Goal: Task Accomplishment & Management: Manage account settings

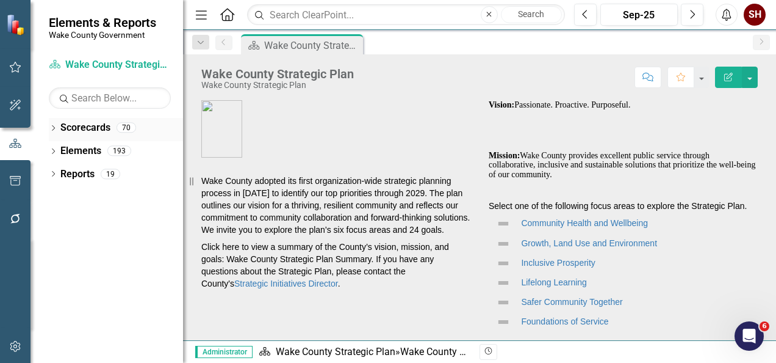
click at [52, 126] on icon "Dropdown" at bounding box center [53, 129] width 9 height 7
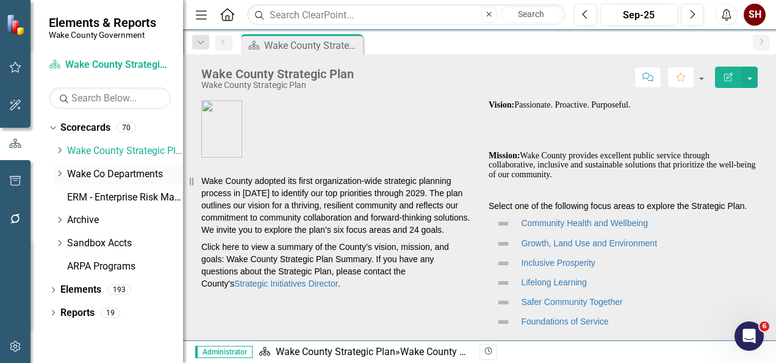
click at [58, 172] on icon "Dropdown" at bounding box center [59, 173] width 9 height 7
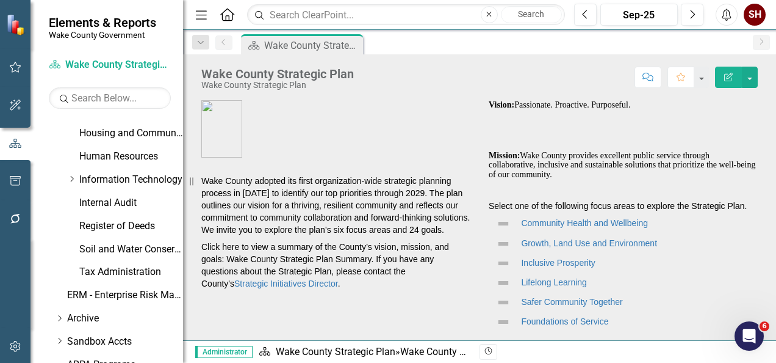
scroll to position [586, 0]
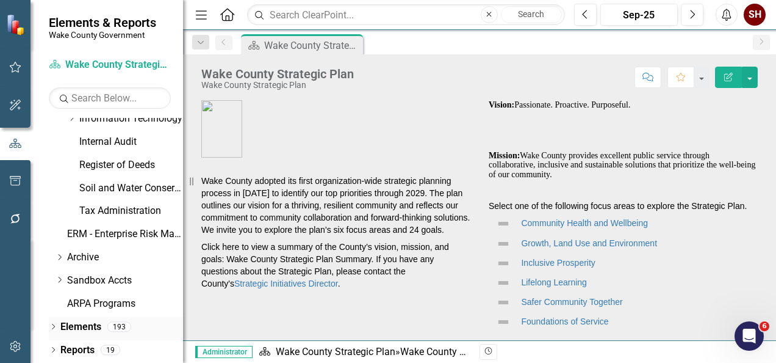
click at [52, 323] on div "Dropdown" at bounding box center [53, 328] width 9 height 10
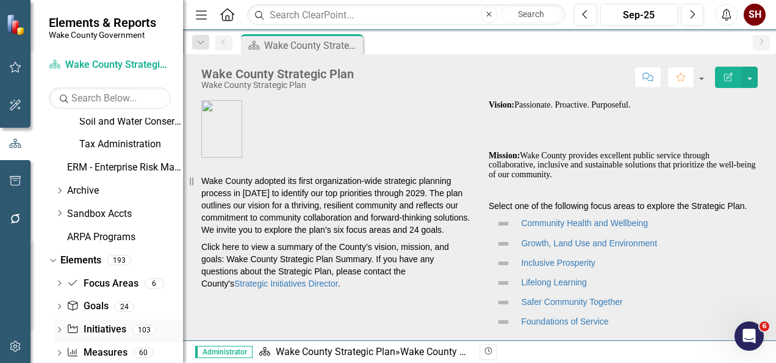
scroll to position [679, 0]
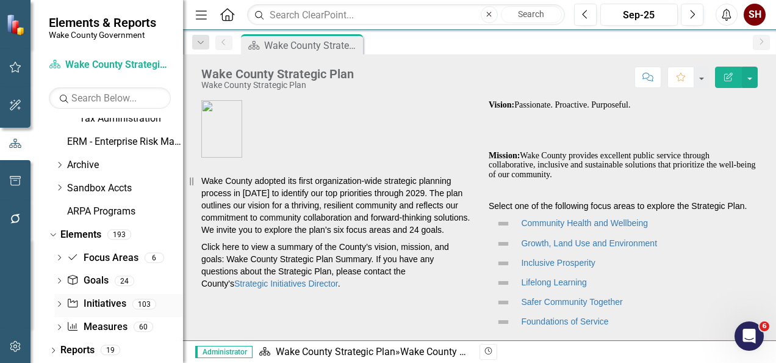
click at [73, 297] on link "Initiative Initiatives" at bounding box center [96, 304] width 59 height 14
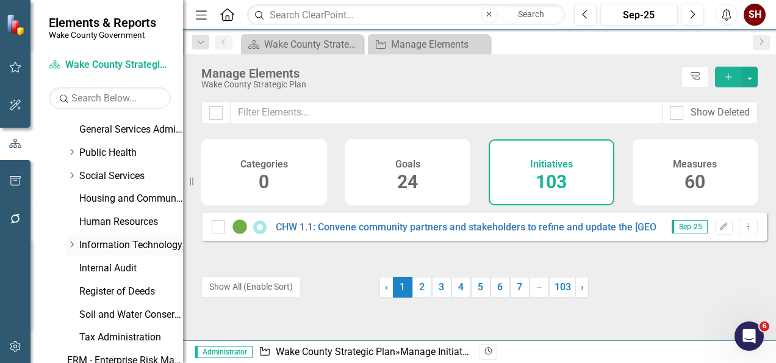
scroll to position [488, 0]
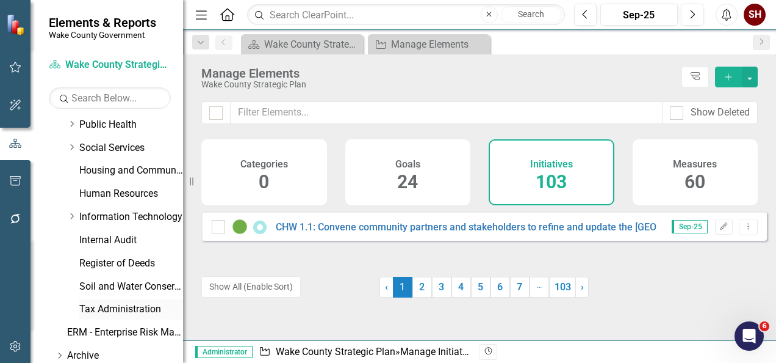
click at [104, 302] on link "Tax Administration" at bounding box center [131, 309] width 104 height 14
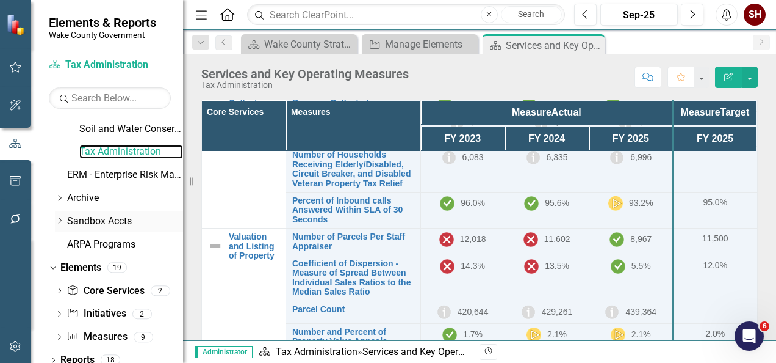
scroll to position [655, 0]
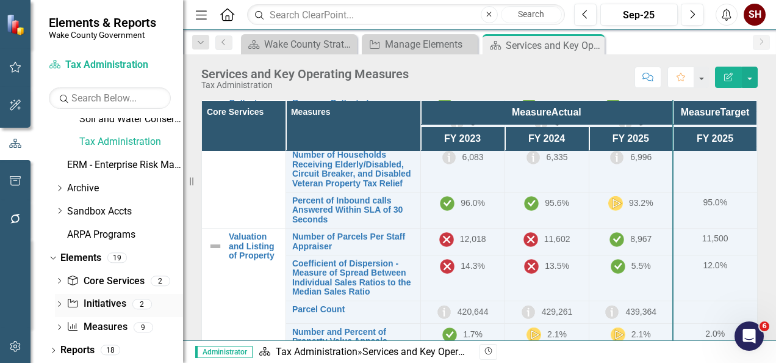
click at [103, 306] on link "Initiative Initiatives" at bounding box center [96, 304] width 59 height 14
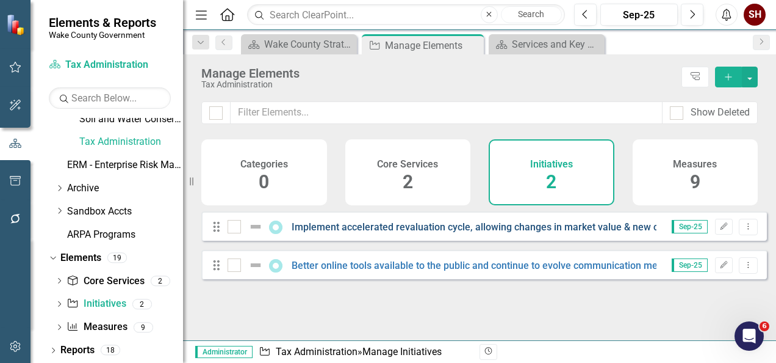
click at [543, 233] on link "Implement accelerated revaluation cycle, allowing changes in market value & new…" at bounding box center [687, 227] width 790 height 12
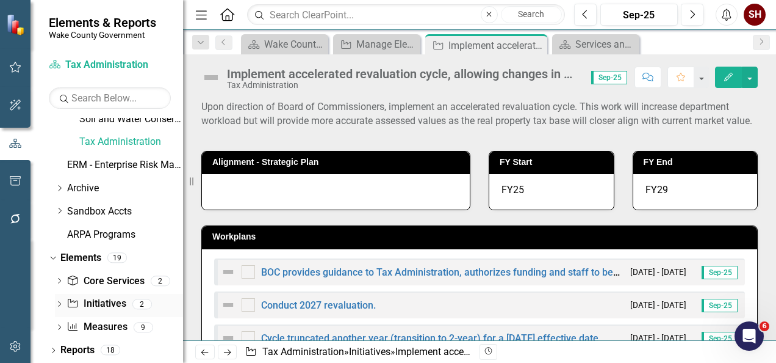
click at [56, 309] on div "Dropdown" at bounding box center [59, 305] width 9 height 10
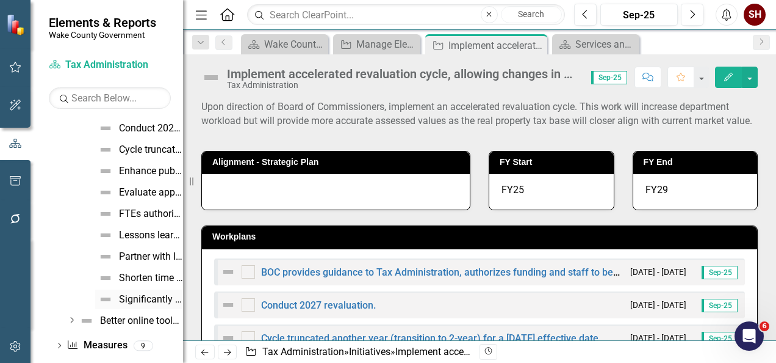
scroll to position [912, 0]
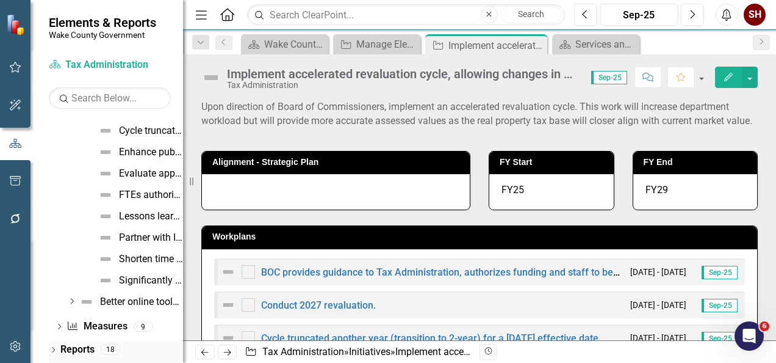
click at [54, 349] on icon "Dropdown" at bounding box center [53, 350] width 9 height 7
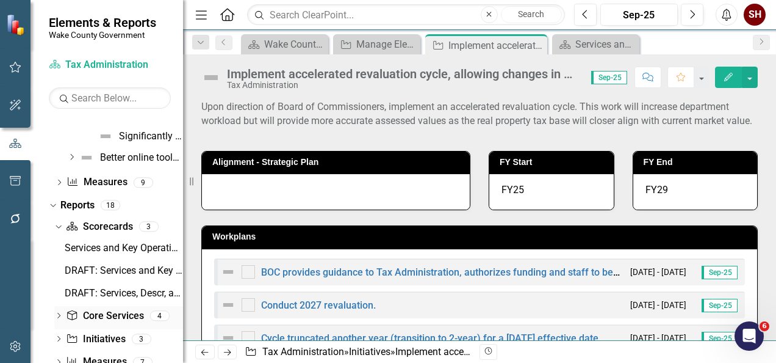
scroll to position [1086, 0]
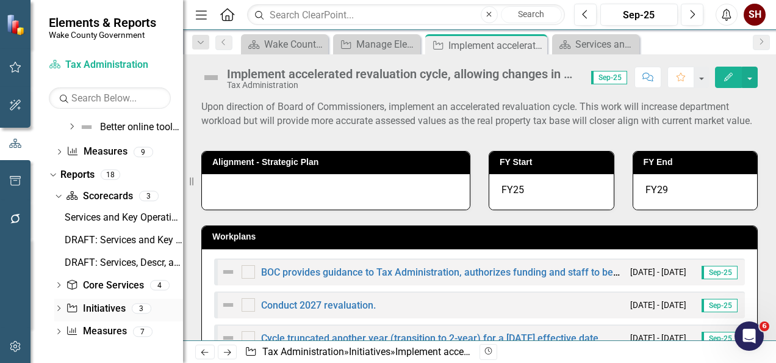
click at [90, 312] on link "Initiative Initiatives" at bounding box center [95, 308] width 59 height 14
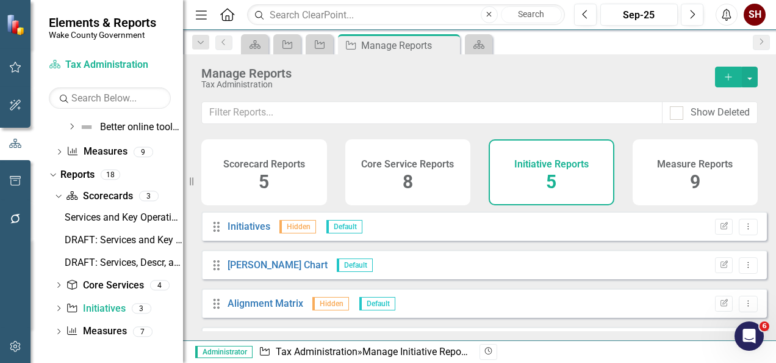
click at [54, 305] on div "Dropdown Scorecard Scorecards 3 Services and Key Operating Measures DRAFT: Serv…" at bounding box center [116, 265] width 134 height 158
click at [57, 308] on icon "Dropdown" at bounding box center [58, 309] width 9 height 7
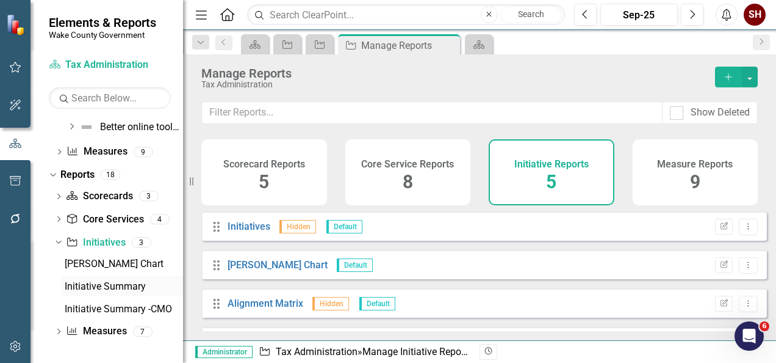
click at [75, 286] on div "Initiative Summary" at bounding box center [124, 286] width 118 height 11
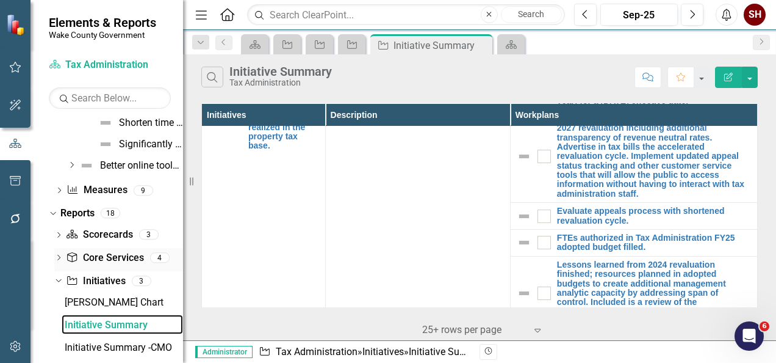
scroll to position [1086, 0]
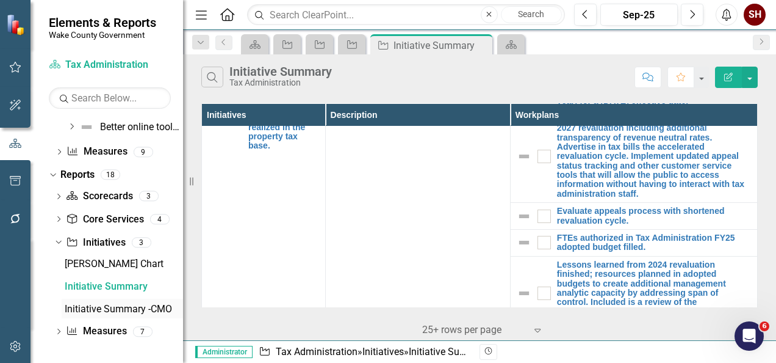
click at [115, 305] on div "Initiative Summary -CMO" at bounding box center [124, 308] width 118 height 11
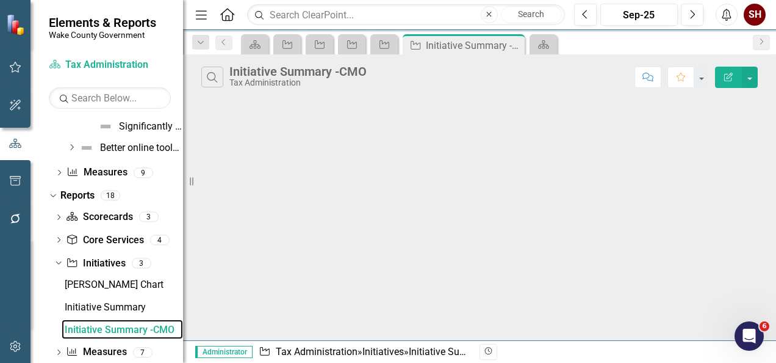
scroll to position [1042, 0]
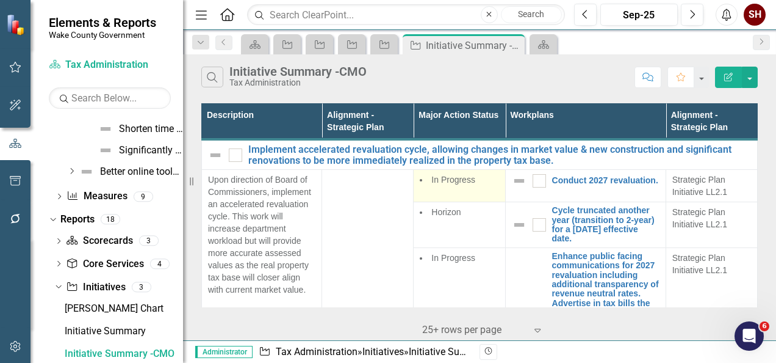
click at [452, 186] on div "In Progress" at bounding box center [459, 180] width 79 height 15
click at [748, 74] on button "button" at bounding box center [750, 77] width 16 height 21
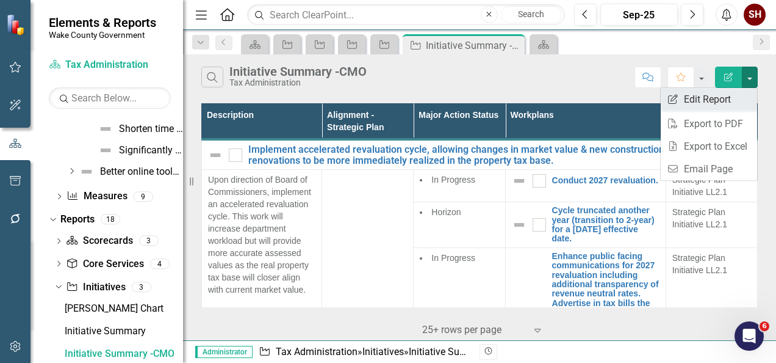
click at [720, 106] on link "Edit Report Edit Report" at bounding box center [709, 99] width 96 height 23
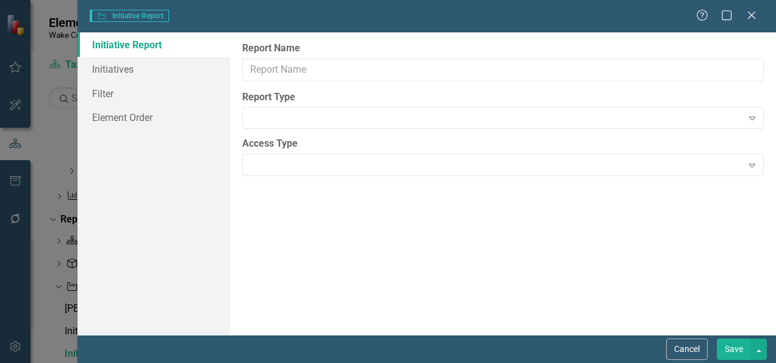
type input "Initiative Summary -CMO"
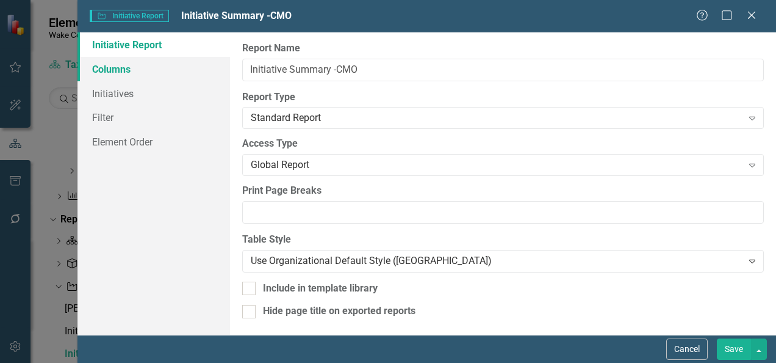
click at [168, 75] on link "Columns" at bounding box center [154, 69] width 153 height 24
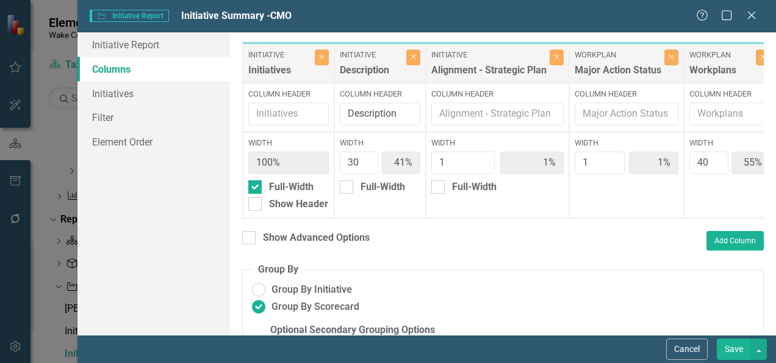
scroll to position [0, 90]
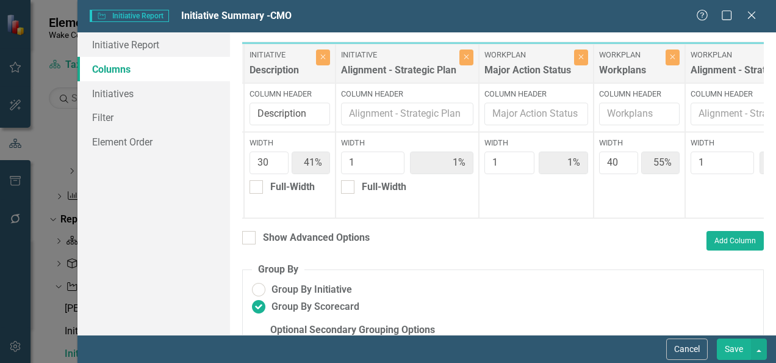
click at [515, 71] on div "Major Action Status" at bounding box center [528, 73] width 87 height 20
click at [710, 250] on button "Add Column" at bounding box center [735, 241] width 57 height 20
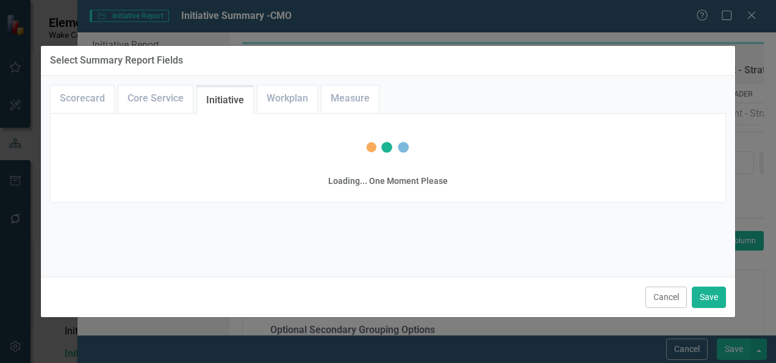
click at [676, 308] on div "Cancel Save" at bounding box center [388, 296] width 695 height 40
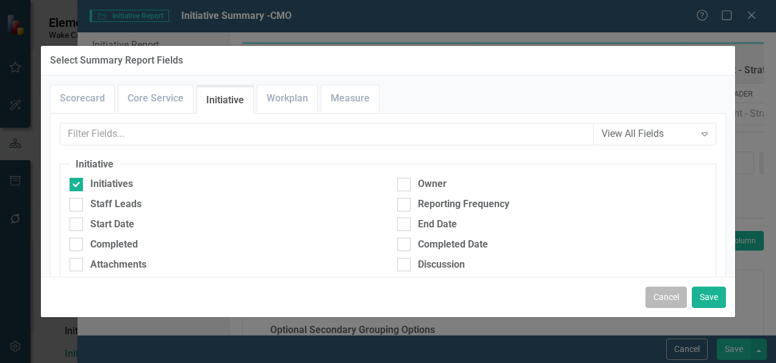
click at [663, 303] on button "Cancel" at bounding box center [666, 296] width 41 height 21
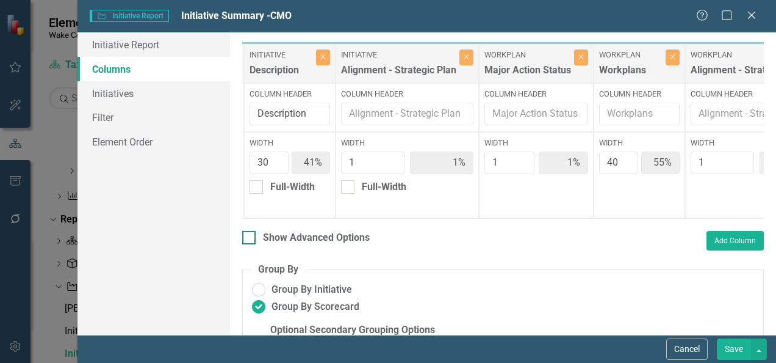
click at [258, 245] on div "Show Advanced Options" at bounding box center [306, 238] width 128 height 14
click at [250, 239] on input "Show Advanced Options" at bounding box center [246, 235] width 8 height 8
checkbox input "true"
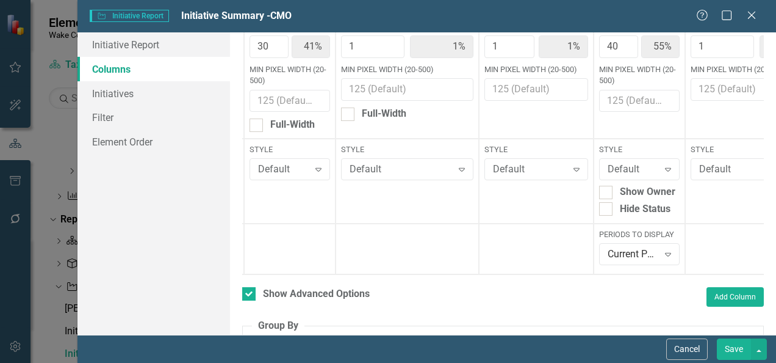
scroll to position [0, 0]
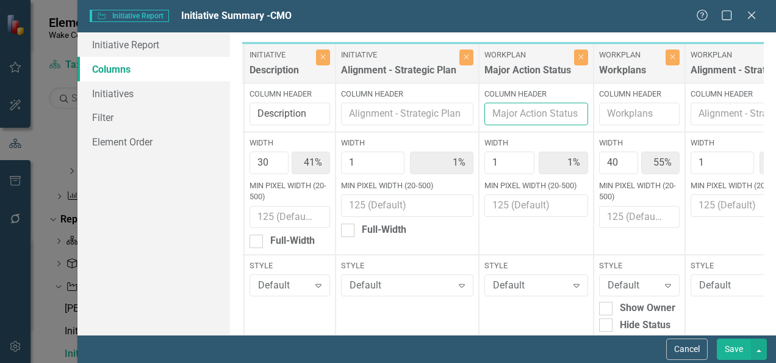
click at [544, 123] on input "Column Header" at bounding box center [537, 114] width 104 height 23
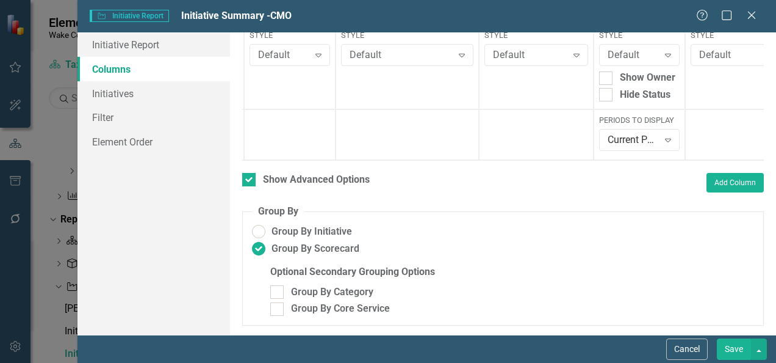
scroll to position [238, 0]
click at [276, 290] on input "Group By Category" at bounding box center [274, 289] width 8 height 8
click at [284, 288] on div "Group By Category" at bounding box center [512, 292] width 484 height 14
click at [278, 288] on input "Group By Category" at bounding box center [274, 289] width 8 height 8
click at [275, 293] on input "Group By Category" at bounding box center [274, 289] width 8 height 8
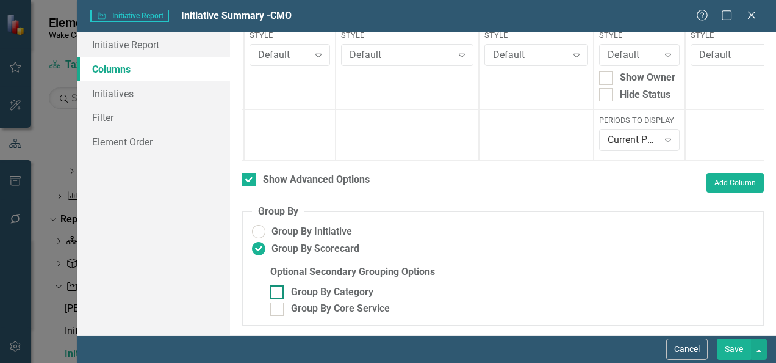
checkbox input "true"
click at [724, 348] on button "Save" at bounding box center [734, 348] width 34 height 21
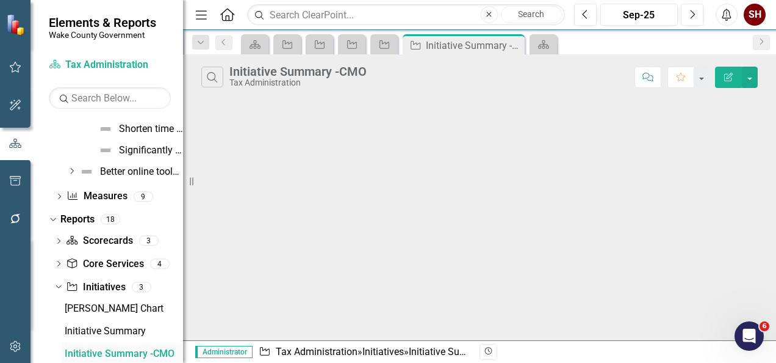
click at [114, 348] on div "Initiative Summary -CMO" at bounding box center [124, 353] width 118 height 11
click at [749, 83] on button "button" at bounding box center [750, 77] width 16 height 21
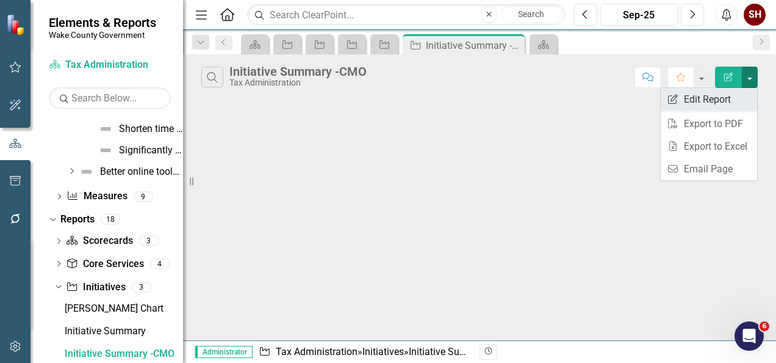
click at [723, 104] on link "Edit Report Edit Report" at bounding box center [709, 99] width 96 height 23
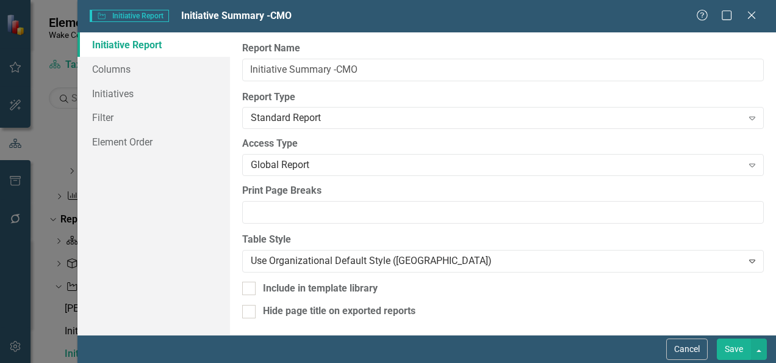
scroll to position [1, 0]
click at [135, 68] on link "Columns" at bounding box center [154, 69] width 153 height 24
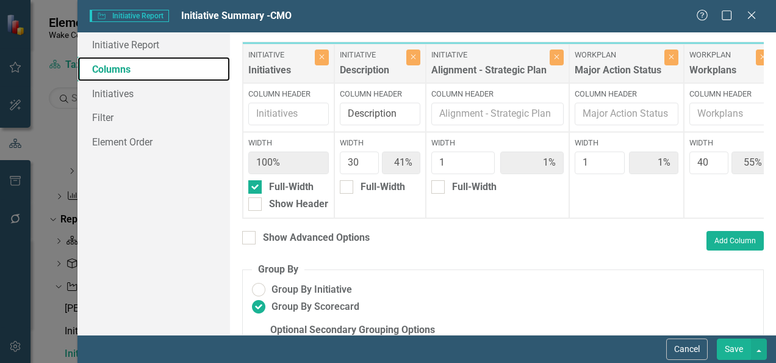
scroll to position [66, 0]
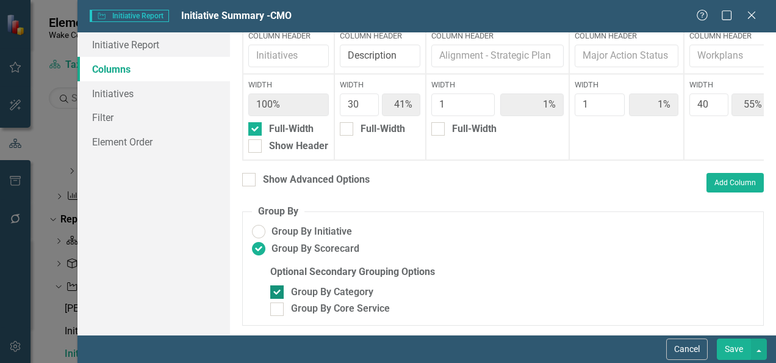
click at [275, 293] on input "Group By Category" at bounding box center [274, 289] width 8 height 8
checkbox input "false"
click at [734, 344] on button "Save" at bounding box center [734, 348] width 34 height 21
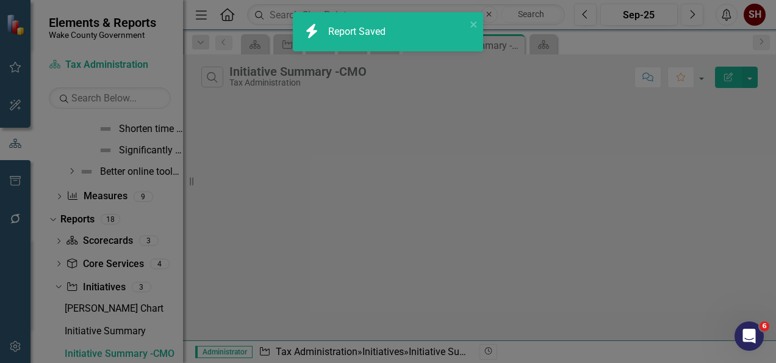
radio input "false"
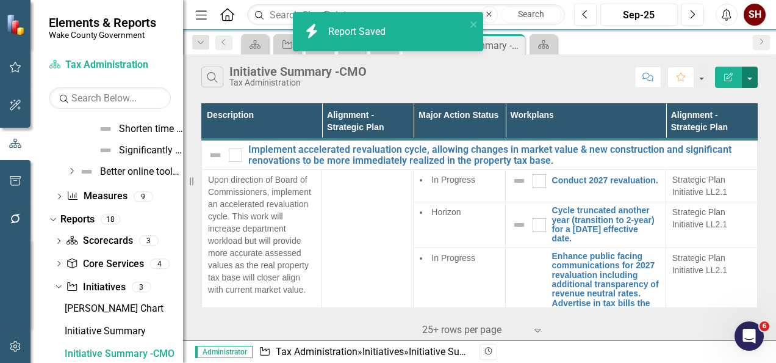
click at [752, 71] on button "button" at bounding box center [750, 77] width 16 height 21
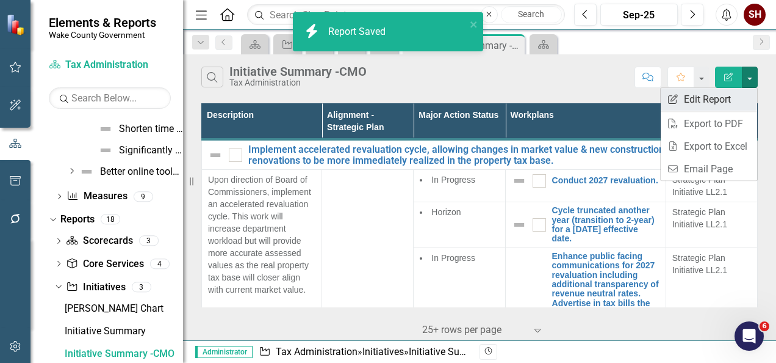
click at [748, 90] on link "Edit Report Edit Report" at bounding box center [709, 99] width 96 height 23
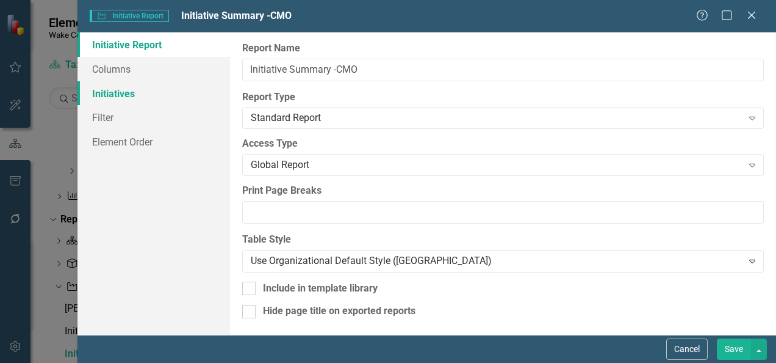
click at [121, 83] on link "Initiatives" at bounding box center [154, 93] width 153 height 24
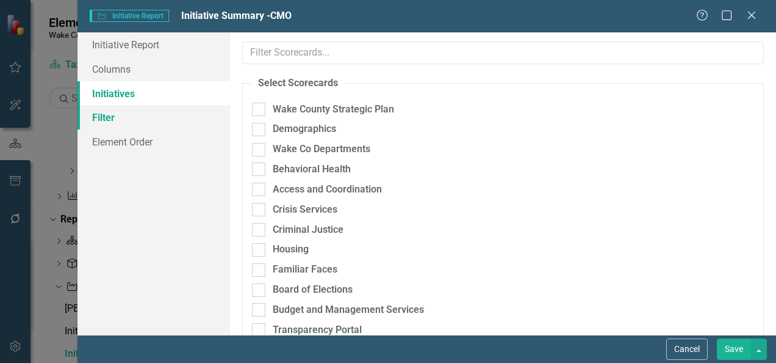
click at [127, 122] on link "Filter" at bounding box center [154, 117] width 153 height 24
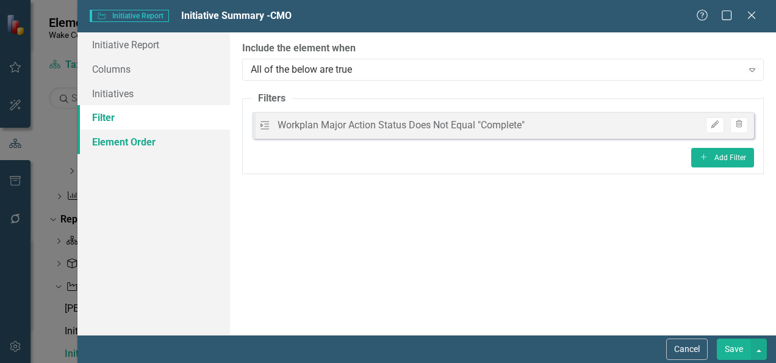
click at [116, 139] on link "Element Order" at bounding box center [154, 141] width 153 height 24
click at [752, 18] on icon "Close" at bounding box center [751, 15] width 15 height 12
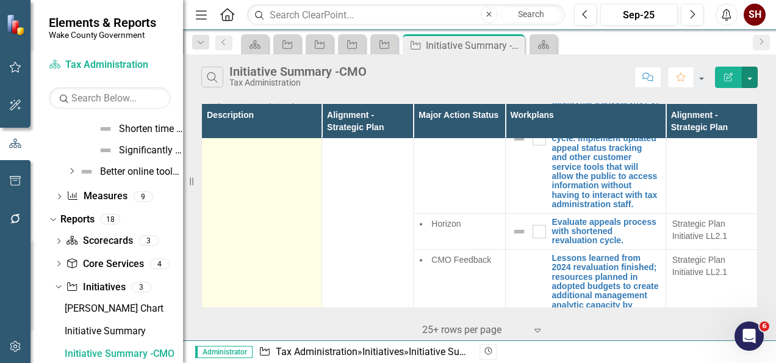
scroll to position [0, 0]
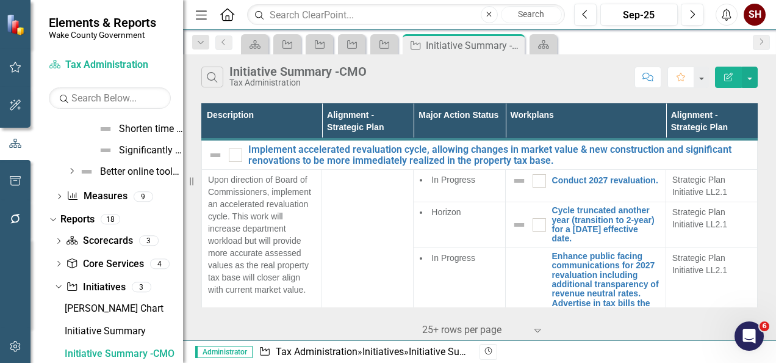
click at [478, 116] on th "Major Action Status" at bounding box center [460, 122] width 92 height 36
drag, startPoint x: 481, startPoint y: 115, endPoint x: 455, endPoint y: 118, distance: 25.9
click at [455, 118] on th "Major Action Status" at bounding box center [460, 122] width 92 height 36
click at [456, 113] on th "Major Action Status" at bounding box center [460, 122] width 92 height 36
drag, startPoint x: 456, startPoint y: 113, endPoint x: 751, endPoint y: 81, distance: 296.5
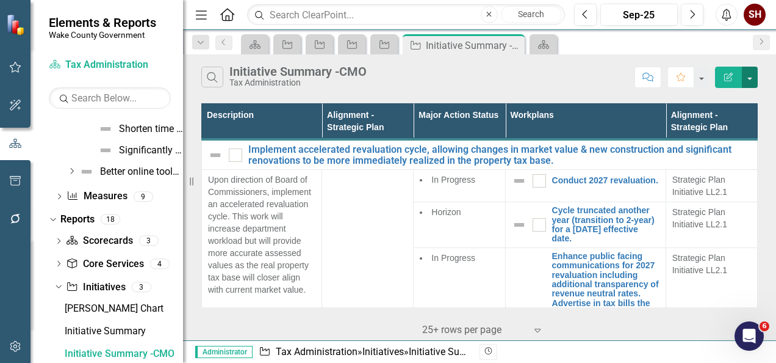
click at [751, 81] on button "button" at bounding box center [750, 77] width 16 height 21
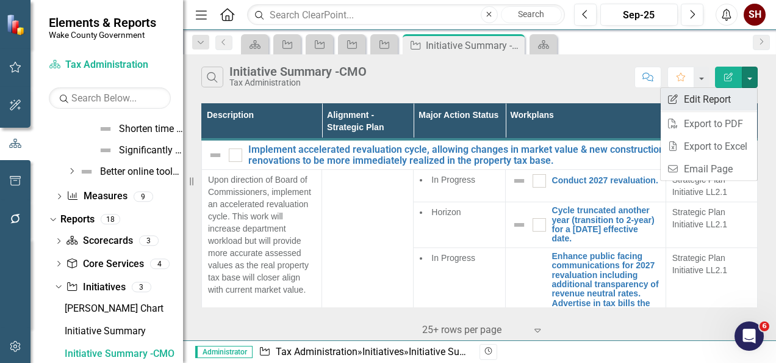
click at [741, 95] on link "Edit Report Edit Report" at bounding box center [709, 99] width 96 height 23
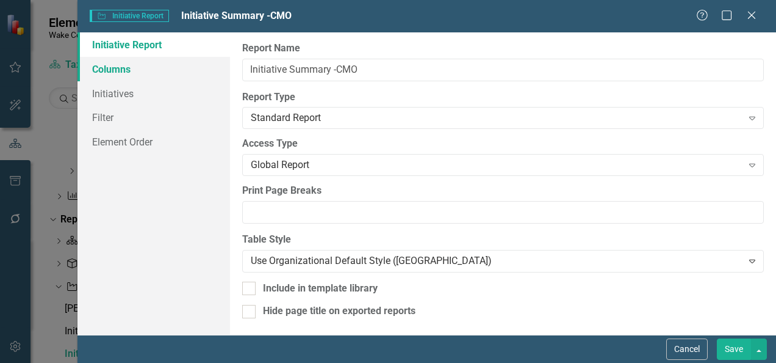
click at [122, 68] on link "Columns" at bounding box center [154, 69] width 153 height 24
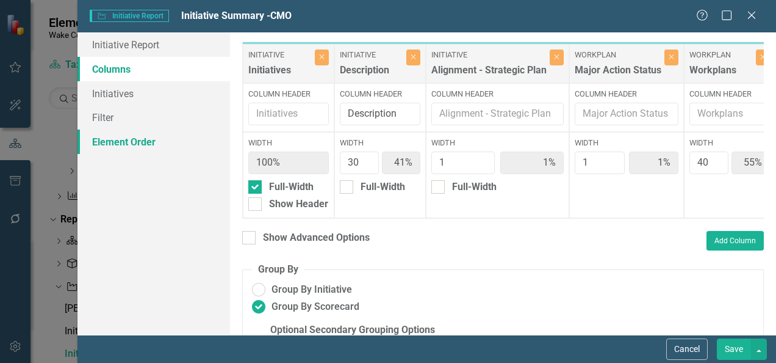
click at [107, 146] on link "Element Order" at bounding box center [154, 141] width 153 height 24
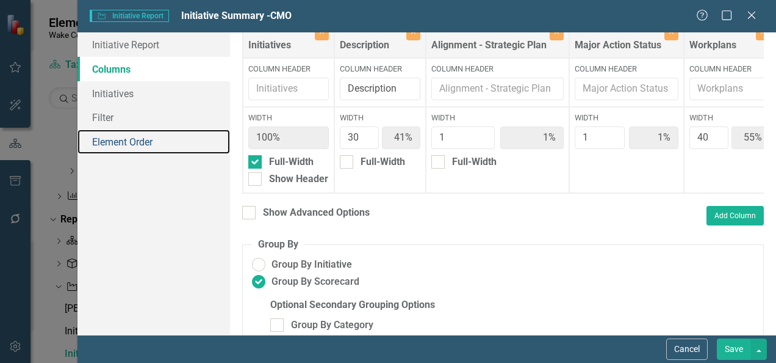
scroll to position [61, 0]
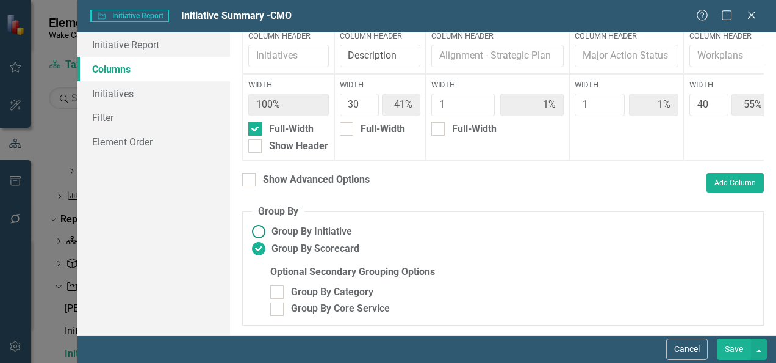
click at [258, 229] on ins at bounding box center [259, 231] width 19 height 19
click at [258, 229] on input "Group By Initiative" at bounding box center [259, 231] width 19 height 19
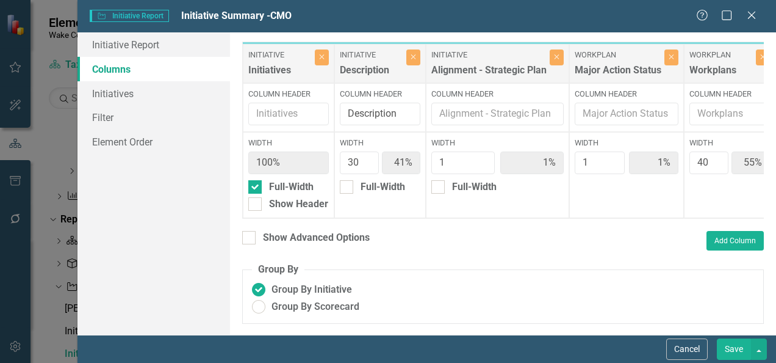
scroll to position [5, 0]
click at [740, 349] on button "Save" at bounding box center [734, 348] width 34 height 21
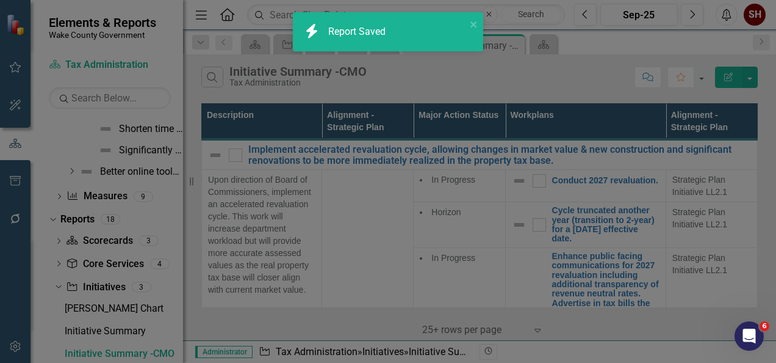
radio input "true"
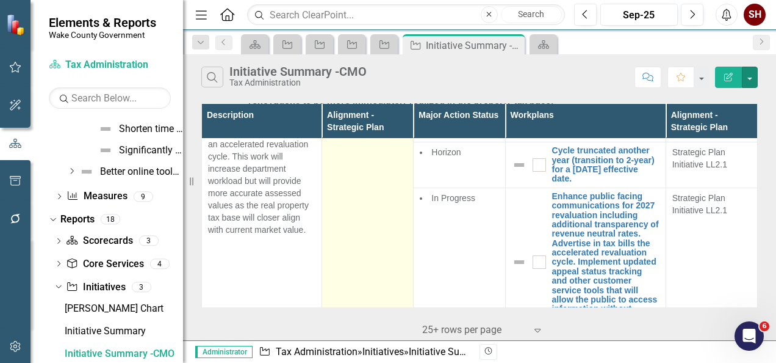
scroll to position [0, 0]
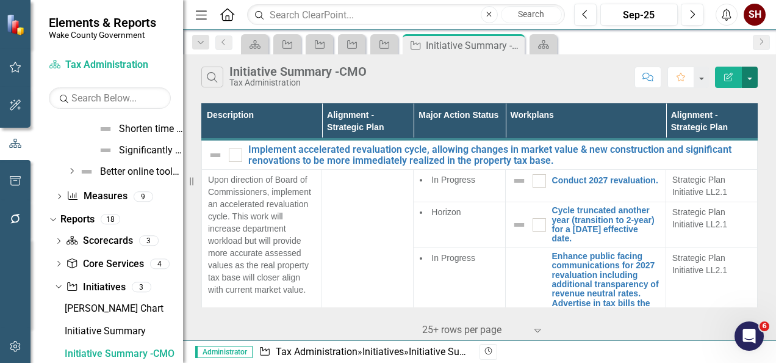
click at [750, 83] on button "button" at bounding box center [750, 77] width 16 height 21
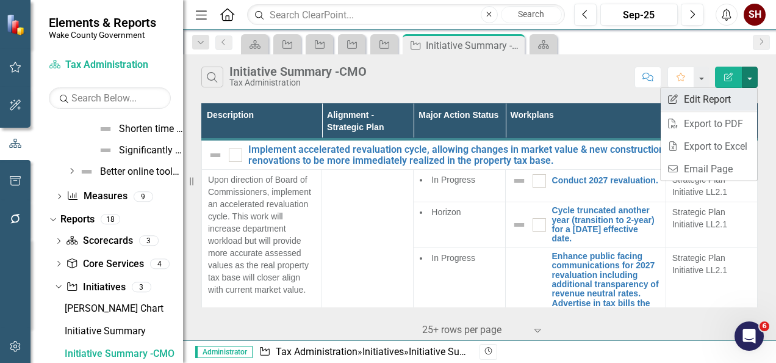
click at [743, 95] on link "Edit Report Edit Report" at bounding box center [709, 99] width 96 height 23
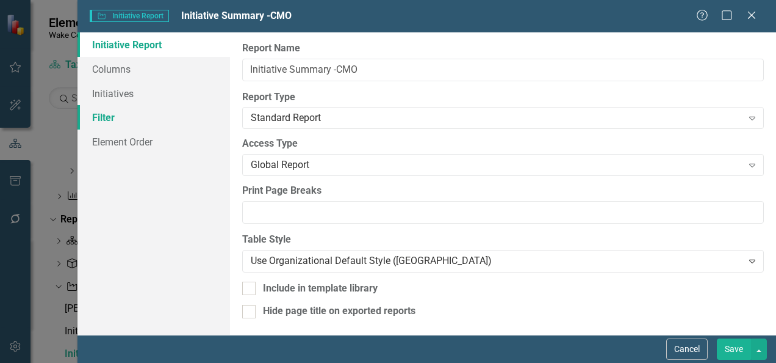
click at [114, 113] on link "Filter" at bounding box center [154, 117] width 153 height 24
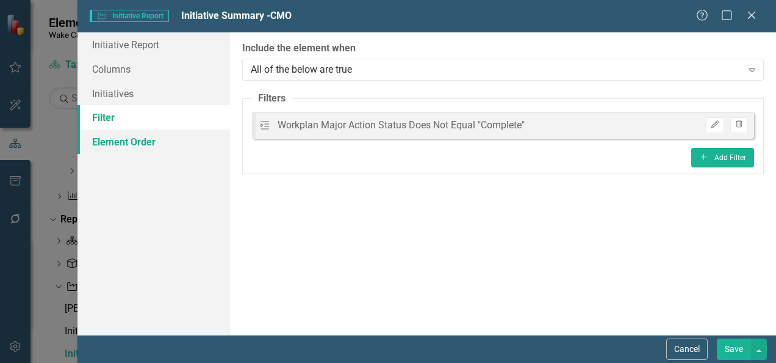
click at [123, 144] on link "Element Order" at bounding box center [154, 141] width 153 height 24
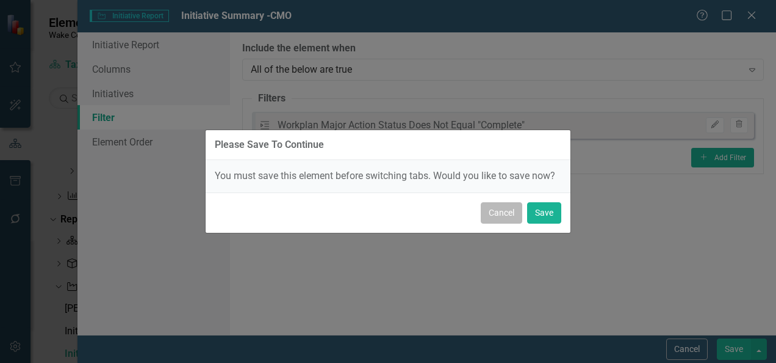
click at [511, 215] on button "Cancel" at bounding box center [501, 212] width 41 height 21
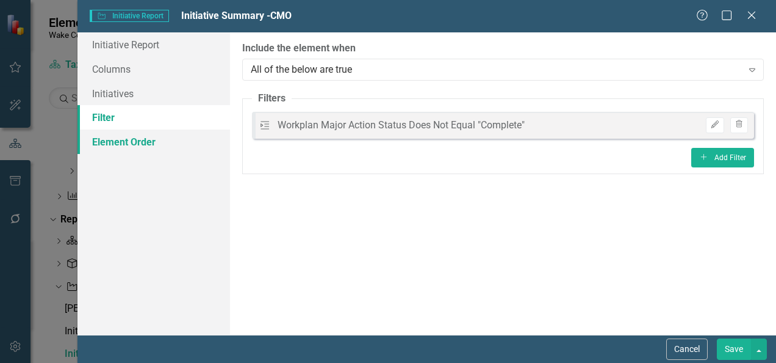
click at [154, 142] on link "Element Order" at bounding box center [154, 141] width 153 height 24
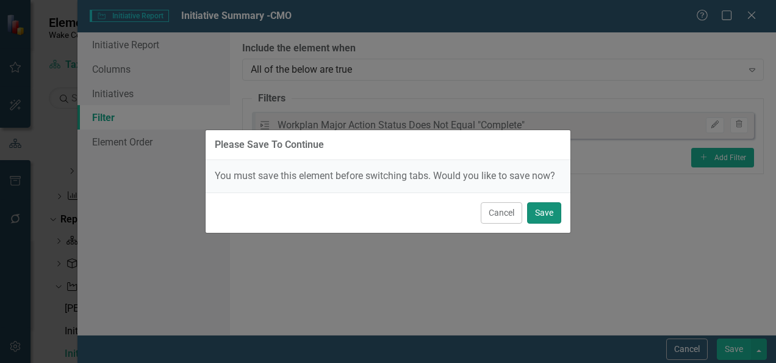
click at [550, 214] on button "Save" at bounding box center [544, 212] width 34 height 21
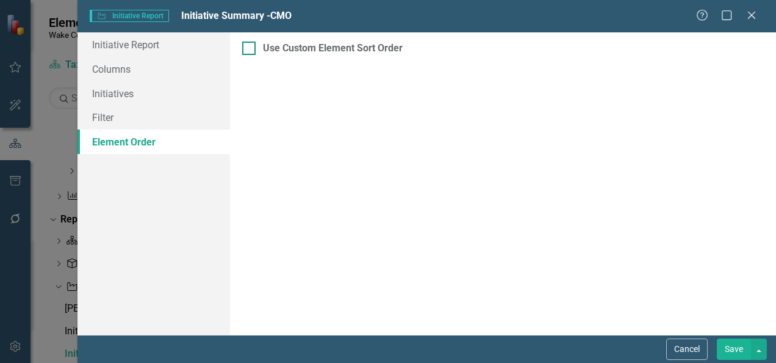
click at [251, 49] on div at bounding box center [248, 47] width 13 height 13
click at [250, 49] on input "Use Custom Element Sort Order" at bounding box center [246, 45] width 8 height 8
checkbox input "true"
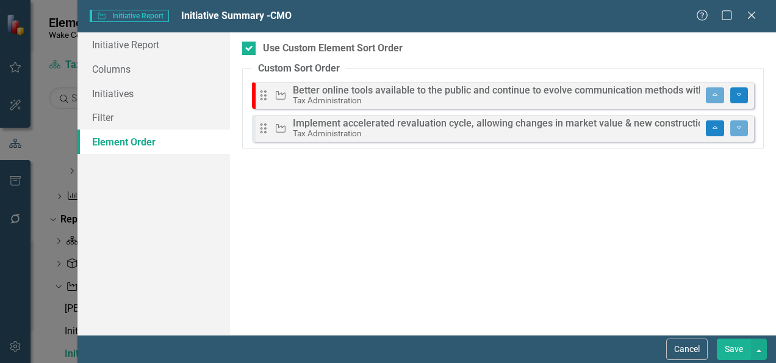
click at [633, 92] on div "Better online tools available to the public and continue to evolve communicatio…" at bounding box center [620, 90] width 655 height 10
click at [262, 95] on icon "Drag" at bounding box center [264, 95] width 16 height 12
click at [691, 353] on button "Cancel" at bounding box center [686, 348] width 41 height 21
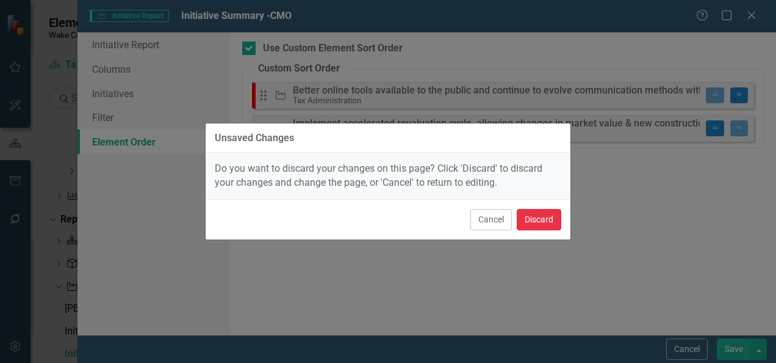
click at [530, 218] on button "Discard" at bounding box center [539, 219] width 45 height 21
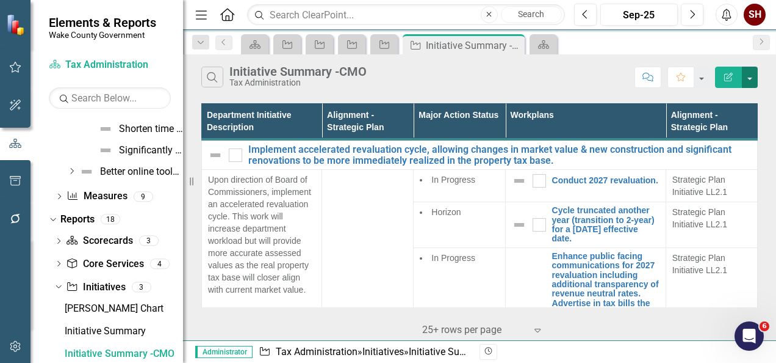
click at [751, 80] on button "button" at bounding box center [750, 77] width 16 height 21
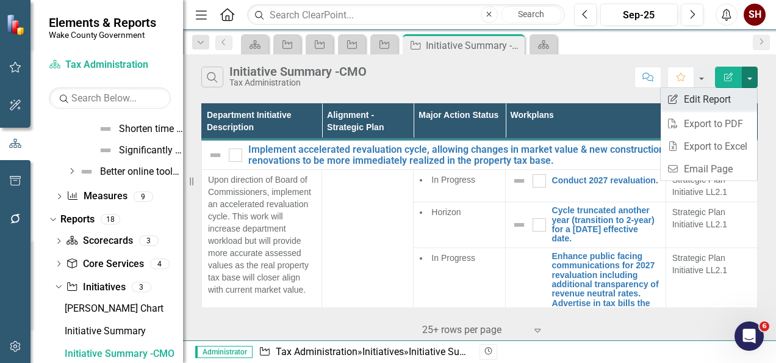
click at [743, 93] on link "Edit Report Edit Report" at bounding box center [709, 99] width 96 height 23
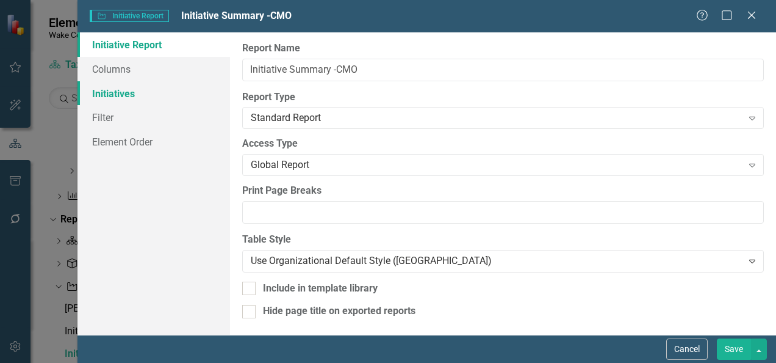
click at [138, 85] on link "Initiatives" at bounding box center [154, 93] width 153 height 24
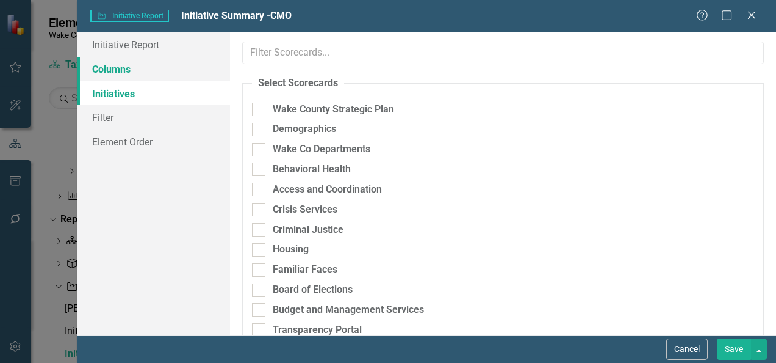
click at [148, 68] on link "Columns" at bounding box center [154, 69] width 153 height 24
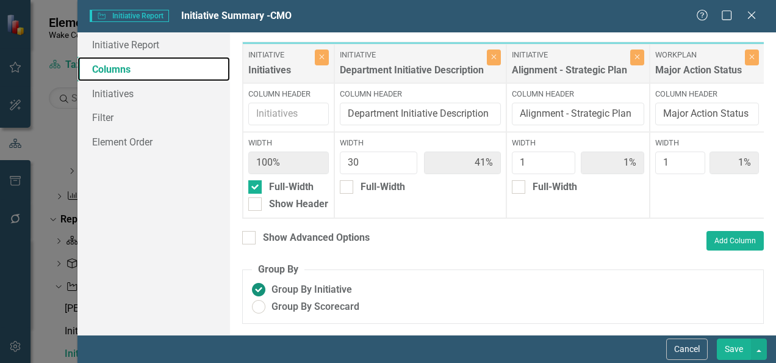
scroll to position [5, 0]
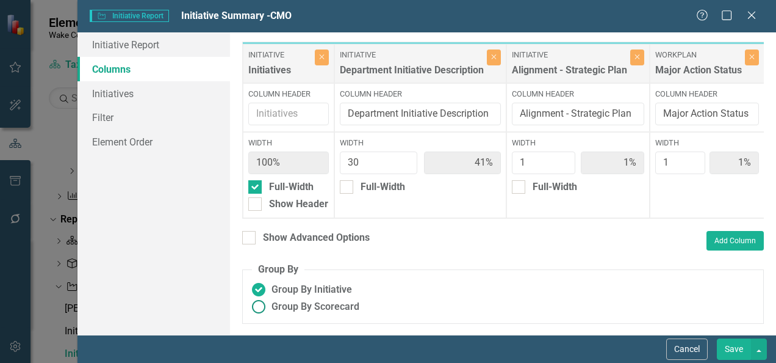
click at [259, 309] on ins at bounding box center [259, 306] width 19 height 19
click at [259, 309] on input "Group By Scorecard" at bounding box center [259, 306] width 19 height 19
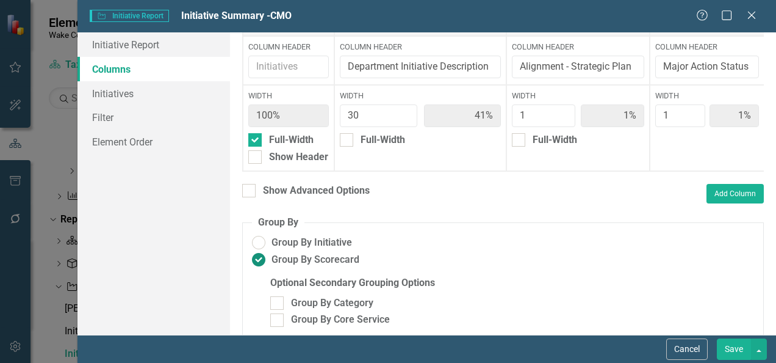
scroll to position [66, 0]
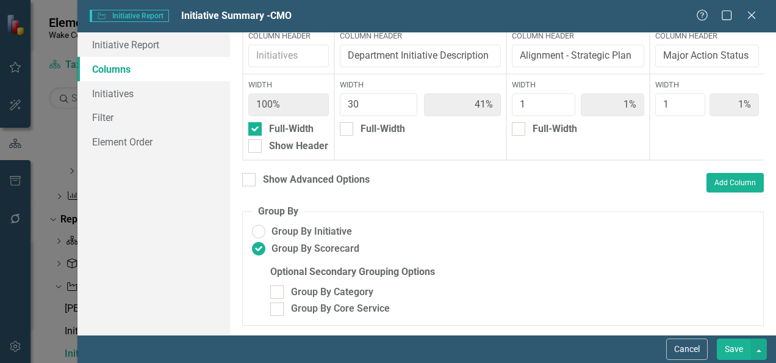
click at [729, 351] on button "Save" at bounding box center [734, 348] width 34 height 21
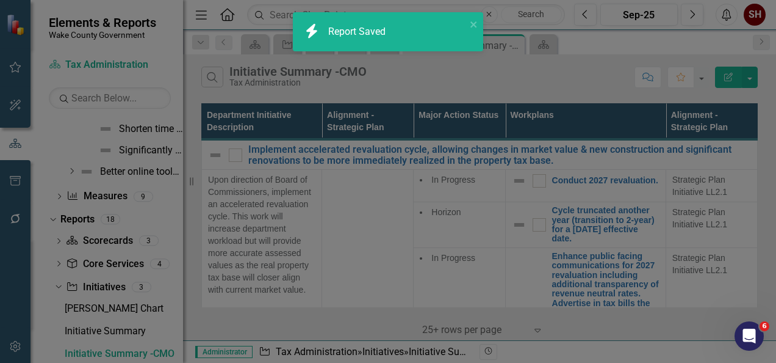
radio input "false"
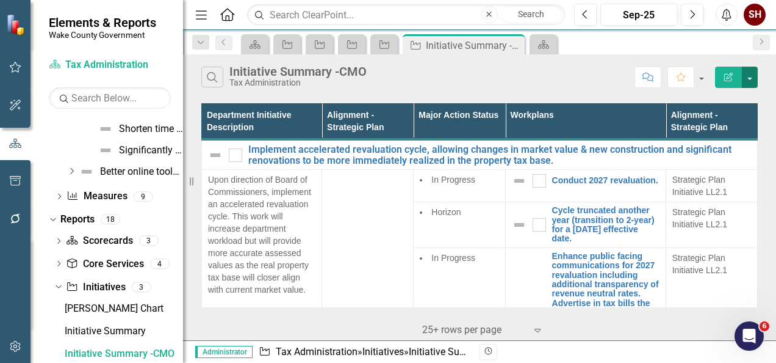
click at [751, 81] on button "button" at bounding box center [750, 77] width 16 height 21
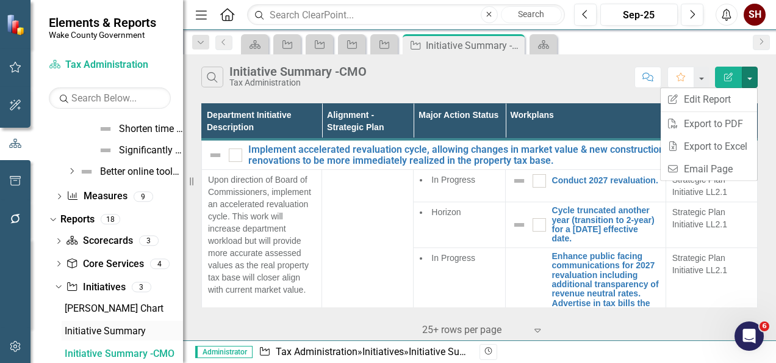
scroll to position [1086, 0]
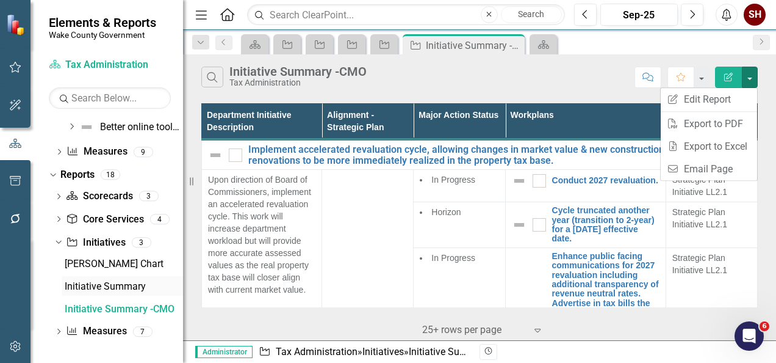
click at [121, 287] on div "Initiative Summary" at bounding box center [124, 286] width 118 height 11
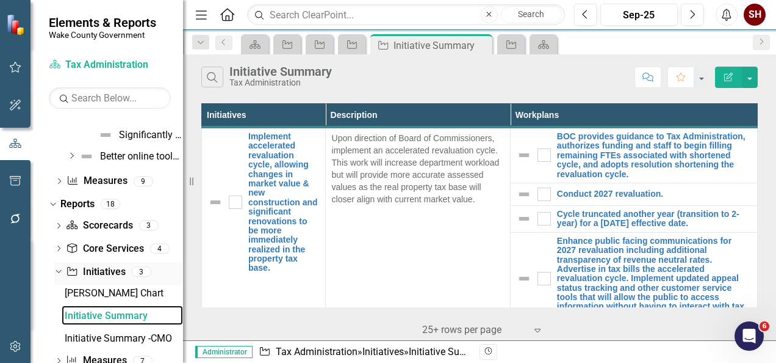
scroll to position [1086, 0]
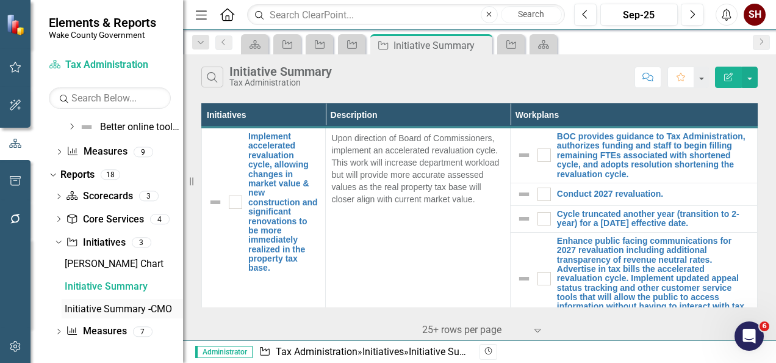
click at [117, 304] on div "Initiative Summary -CMO" at bounding box center [124, 308] width 118 height 11
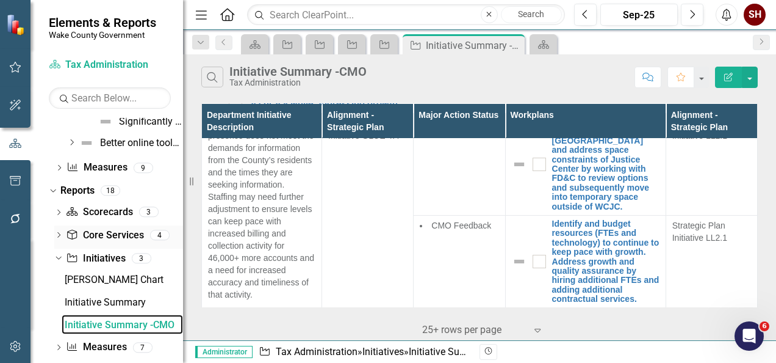
scroll to position [1086, 0]
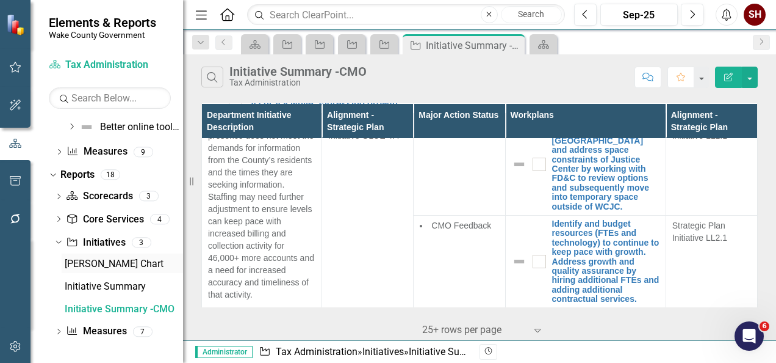
click at [96, 259] on div "[PERSON_NAME] Chart" at bounding box center [124, 263] width 118 height 11
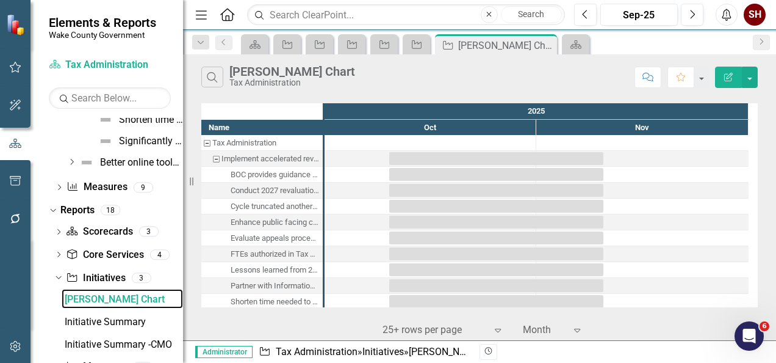
scroll to position [1086, 0]
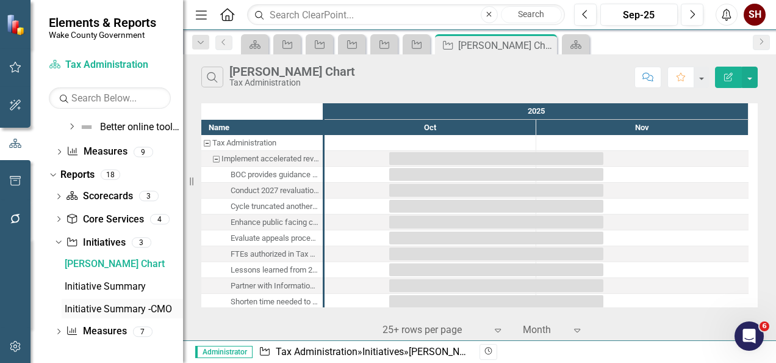
click at [105, 311] on div "Initiative Summary -CMO" at bounding box center [124, 308] width 118 height 11
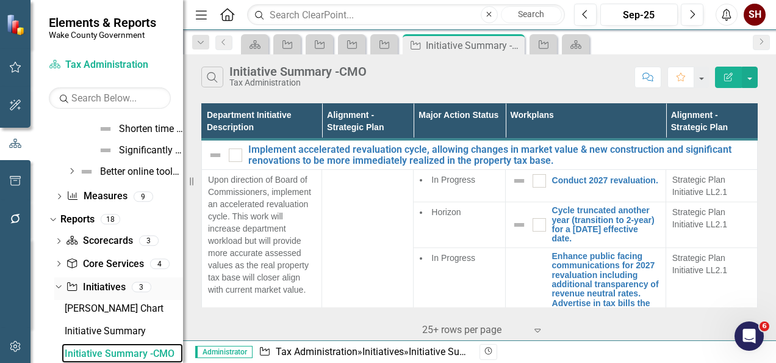
scroll to position [1086, 0]
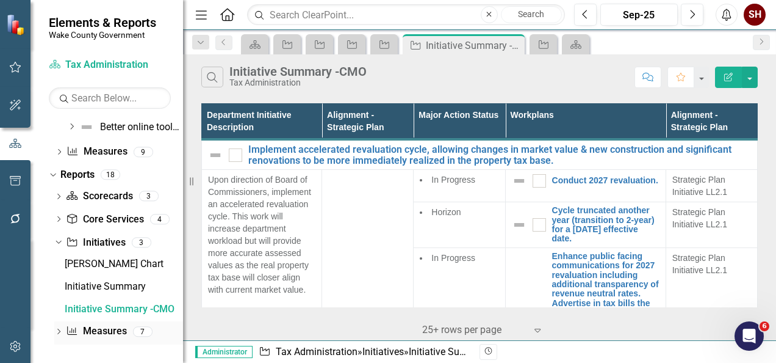
click at [61, 331] on icon "Dropdown" at bounding box center [58, 332] width 9 height 7
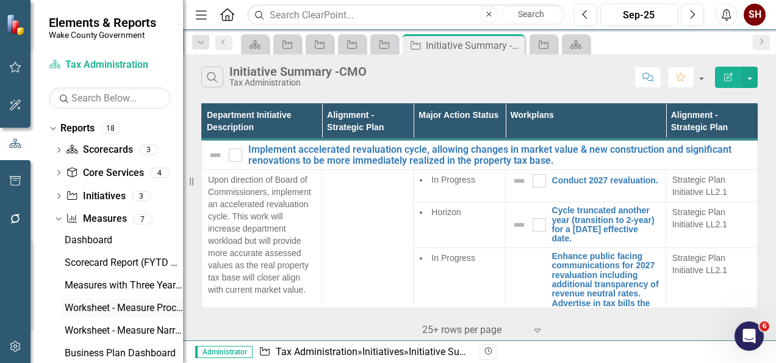
scroll to position [1177, 0]
